Goal: Use online tool/utility

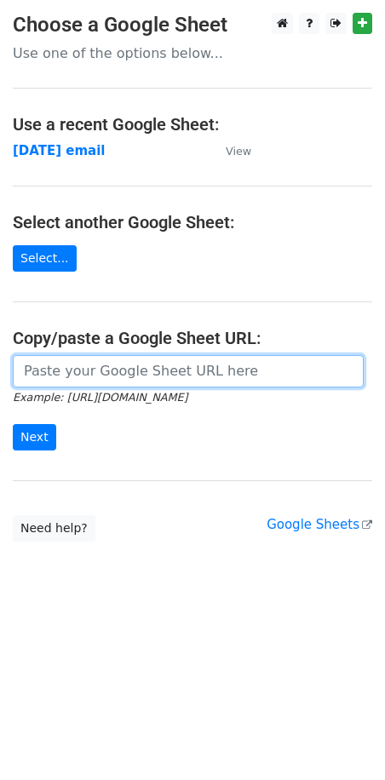
click at [65, 377] on input "url" at bounding box center [188, 371] width 351 height 32
paste input "https://docs.google.com/spreadsheets/d/1pQNWuo3tVccira4sDjWp9FUH0BX3aebFEqnJfuy…"
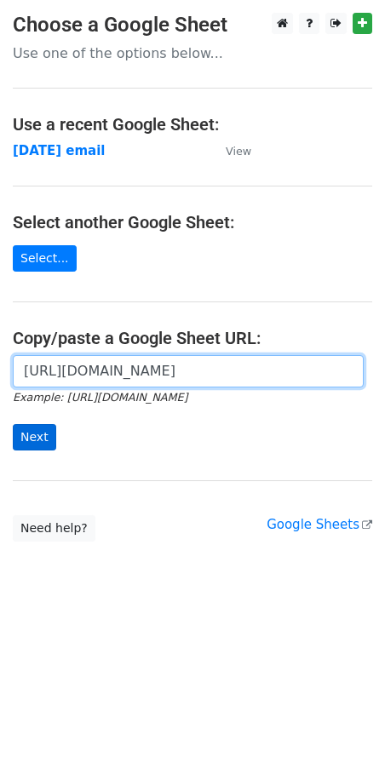
type input "https://docs.google.com/spreadsheets/d/1pQNWuo3tVccira4sDjWp9FUH0BX3aebFEqnJfuy…"
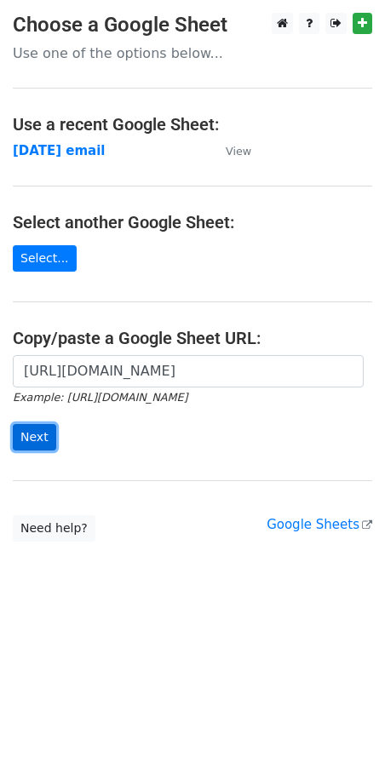
scroll to position [0, 0]
click at [28, 431] on input "Next" at bounding box center [34, 437] width 43 height 26
